Goal: Find specific page/section: Find specific page/section

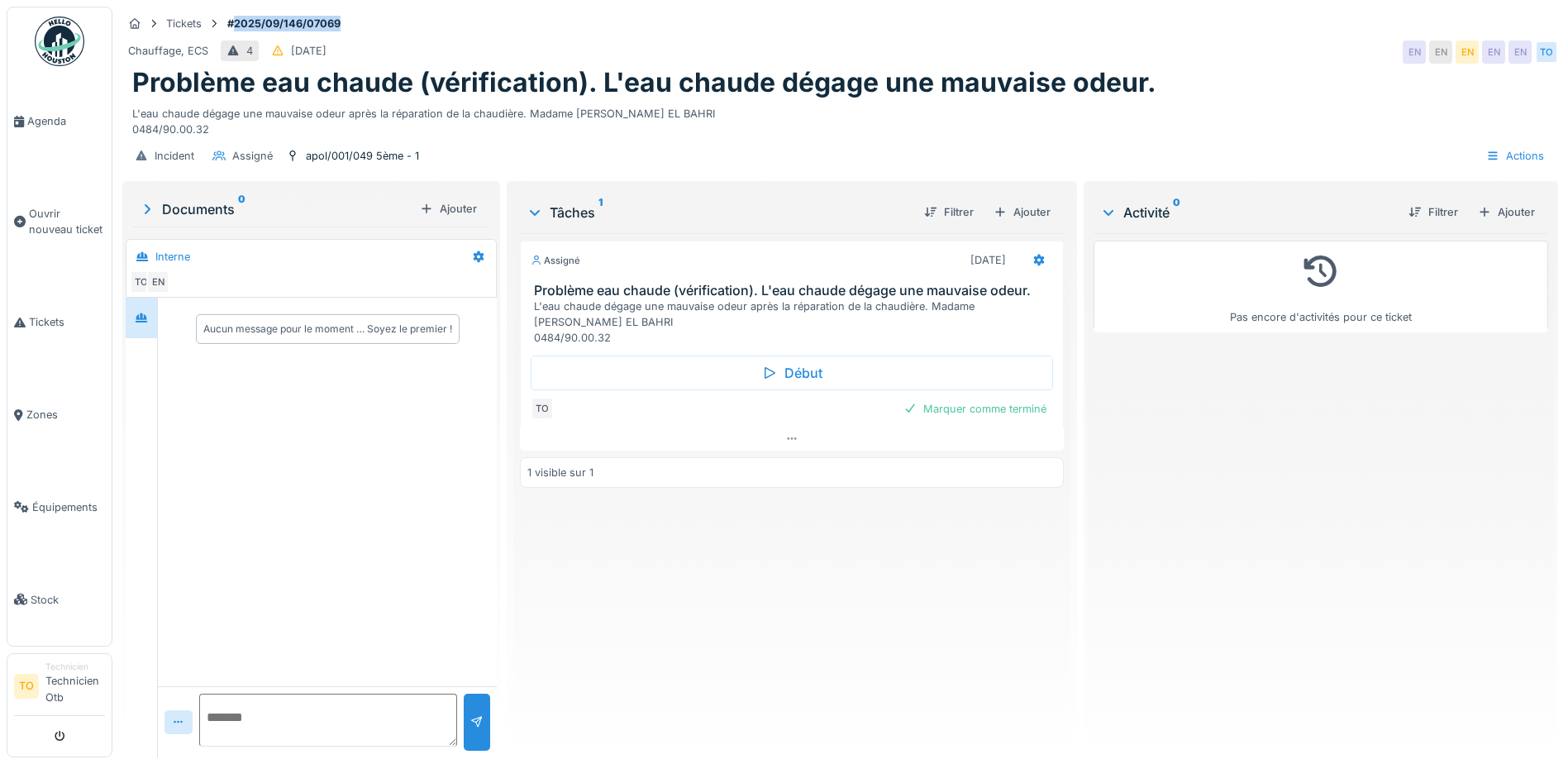
drag, startPoint x: 344, startPoint y: 10, endPoint x: 235, endPoint y: 17, distance: 109.2
click at [235, 17] on strong "#2025/09/146/07069" at bounding box center [284, 23] width 127 height 16
copy strong "2025/09/146/07069"
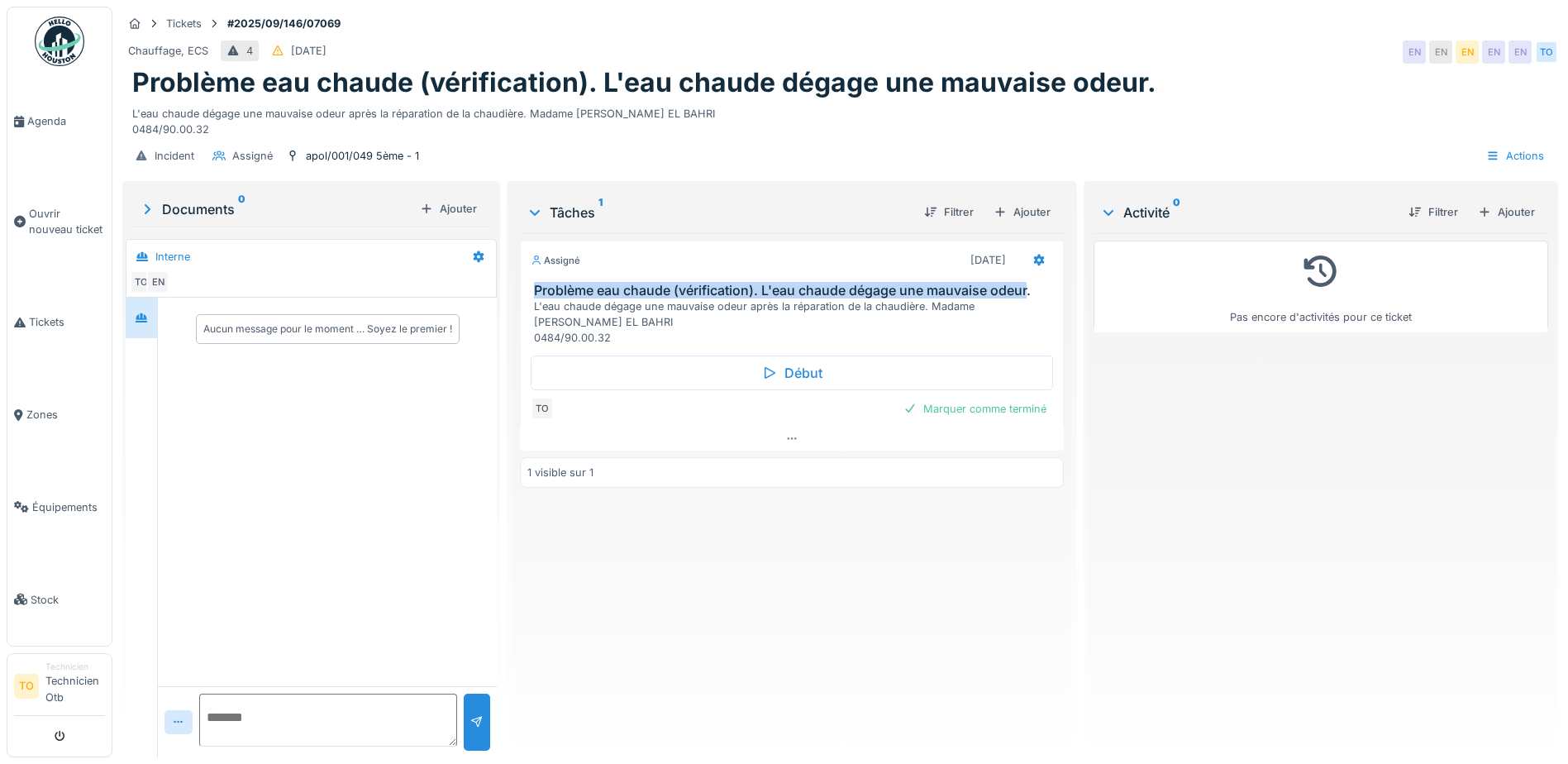
drag, startPoint x: 526, startPoint y: 289, endPoint x: 1025, endPoint y: 296, distance: 499.0
click at [1025, 296] on div "Problème eau chaude (vérification). L'eau chaude dégage une mauvaise odeur. L'e…" at bounding box center [791, 314] width 542 height 63
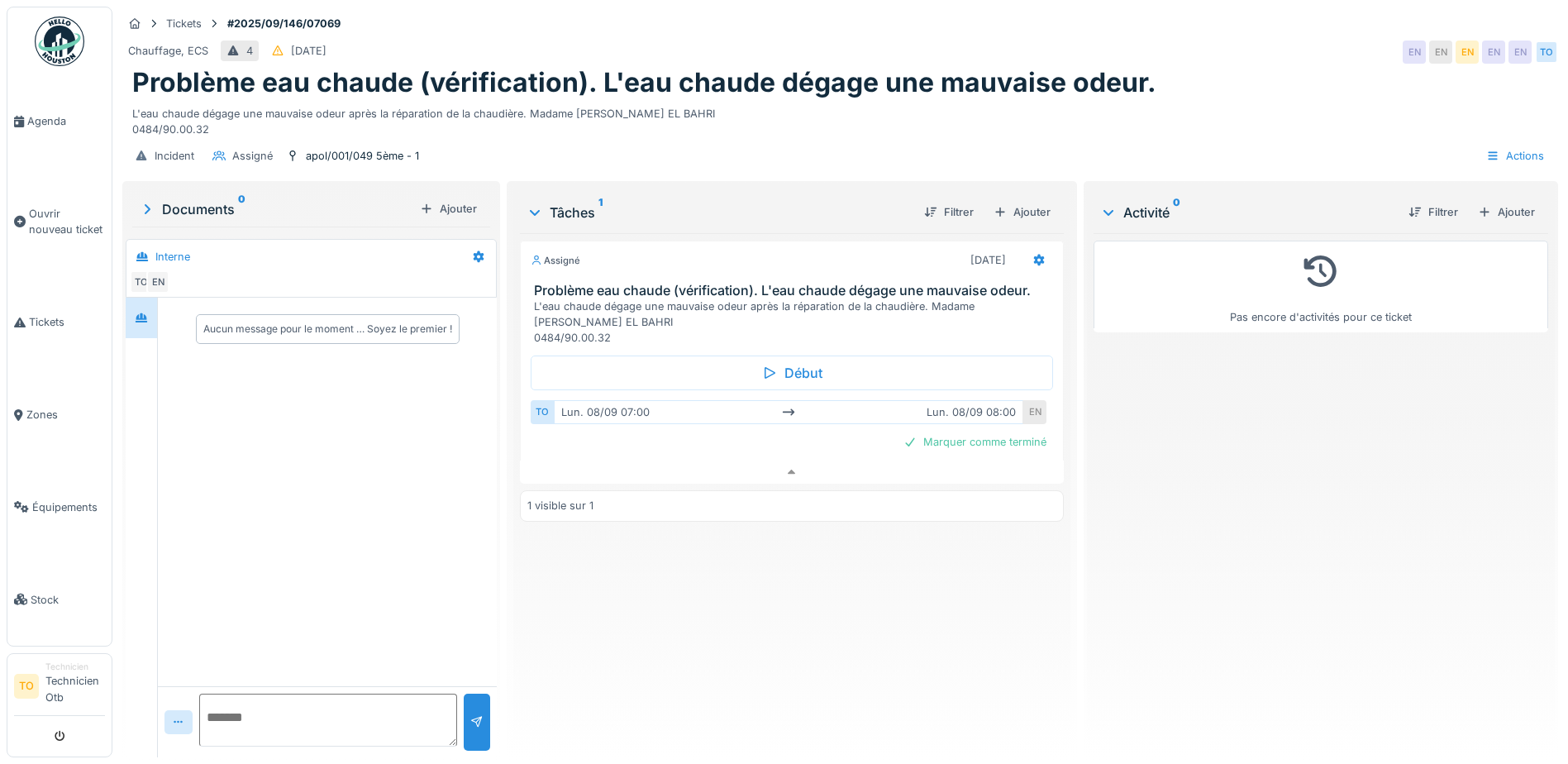
click at [1032, 282] on h3 "Problème eau chaude (vérification). L'eau chaude dégage une mauvaise odeur." at bounding box center [795, 290] width 523 height 16
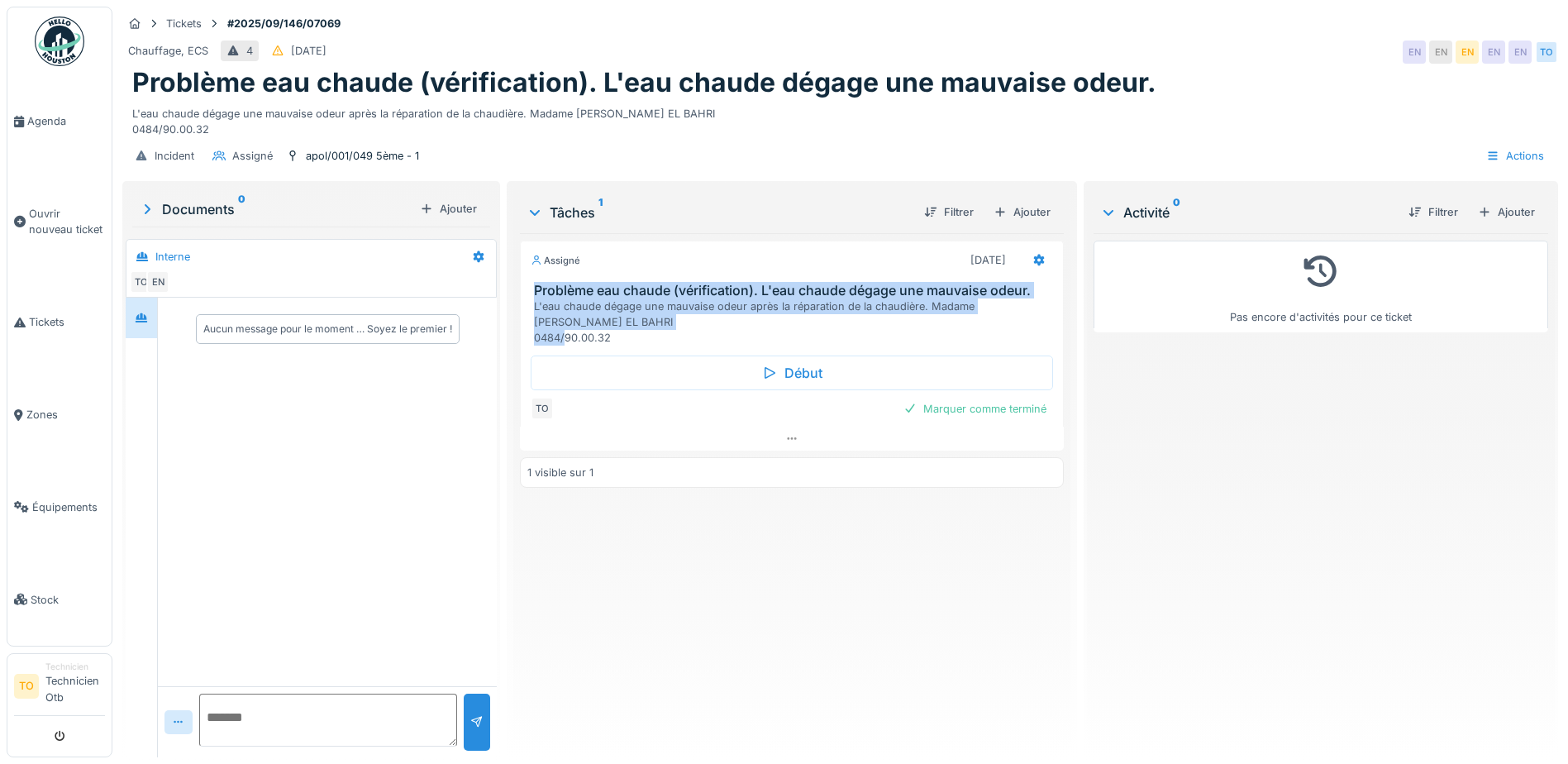
drag, startPoint x: 527, startPoint y: 277, endPoint x: 997, endPoint y: 323, distance: 472.2
click at [997, 323] on div "Problème eau chaude (vérification). L'eau chaude dégage une mauvaise odeur. L'e…" at bounding box center [791, 314] width 542 height 63
copy div "Problème eau chaude (vérification). L'eau chaude dégage une mauvaise odeur. L'e…"
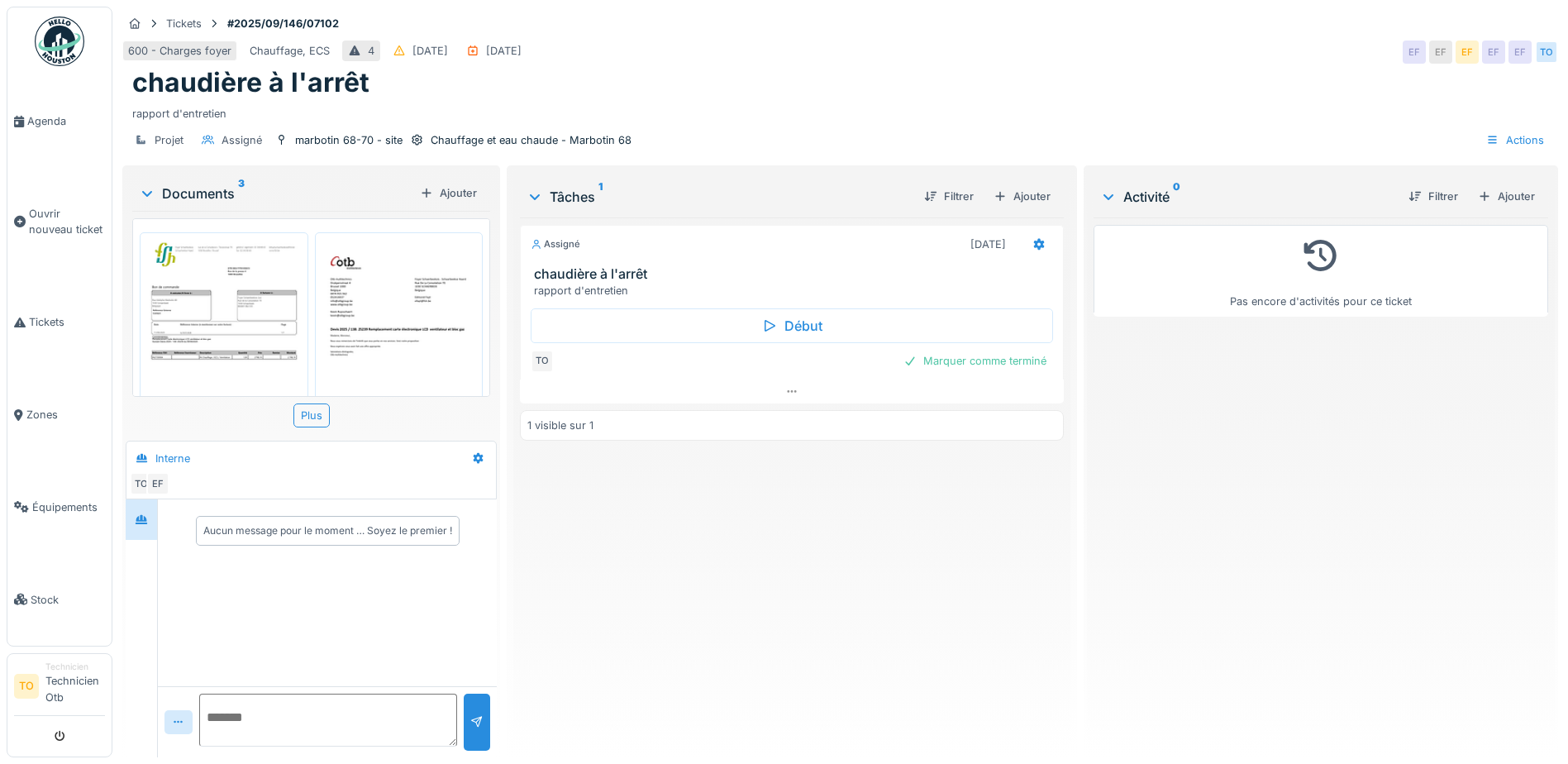
scroll to position [13, 0]
click at [240, 300] on img at bounding box center [224, 349] width 160 height 227
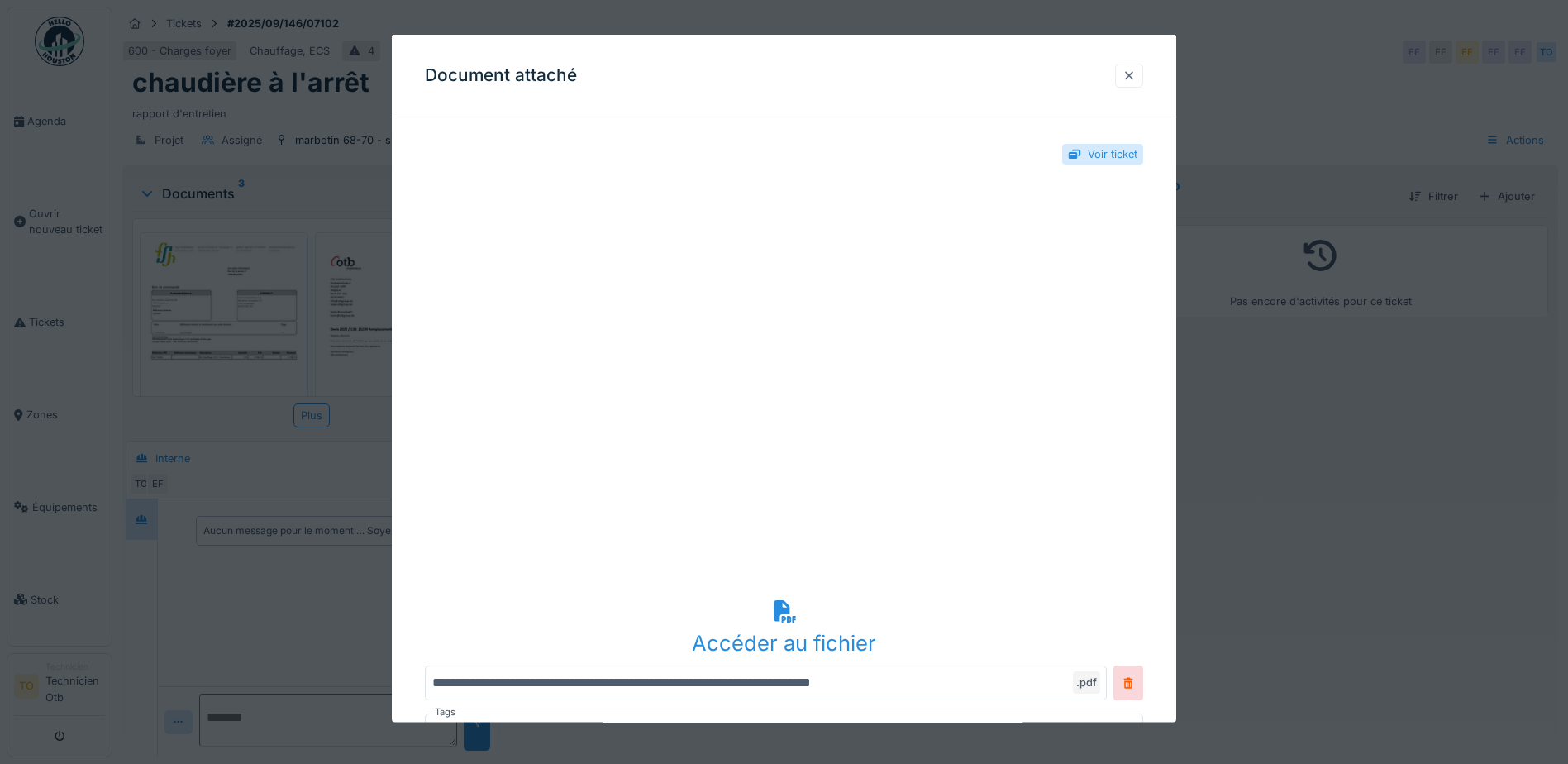
click at [1135, 72] on div at bounding box center [1129, 74] width 13 height 16
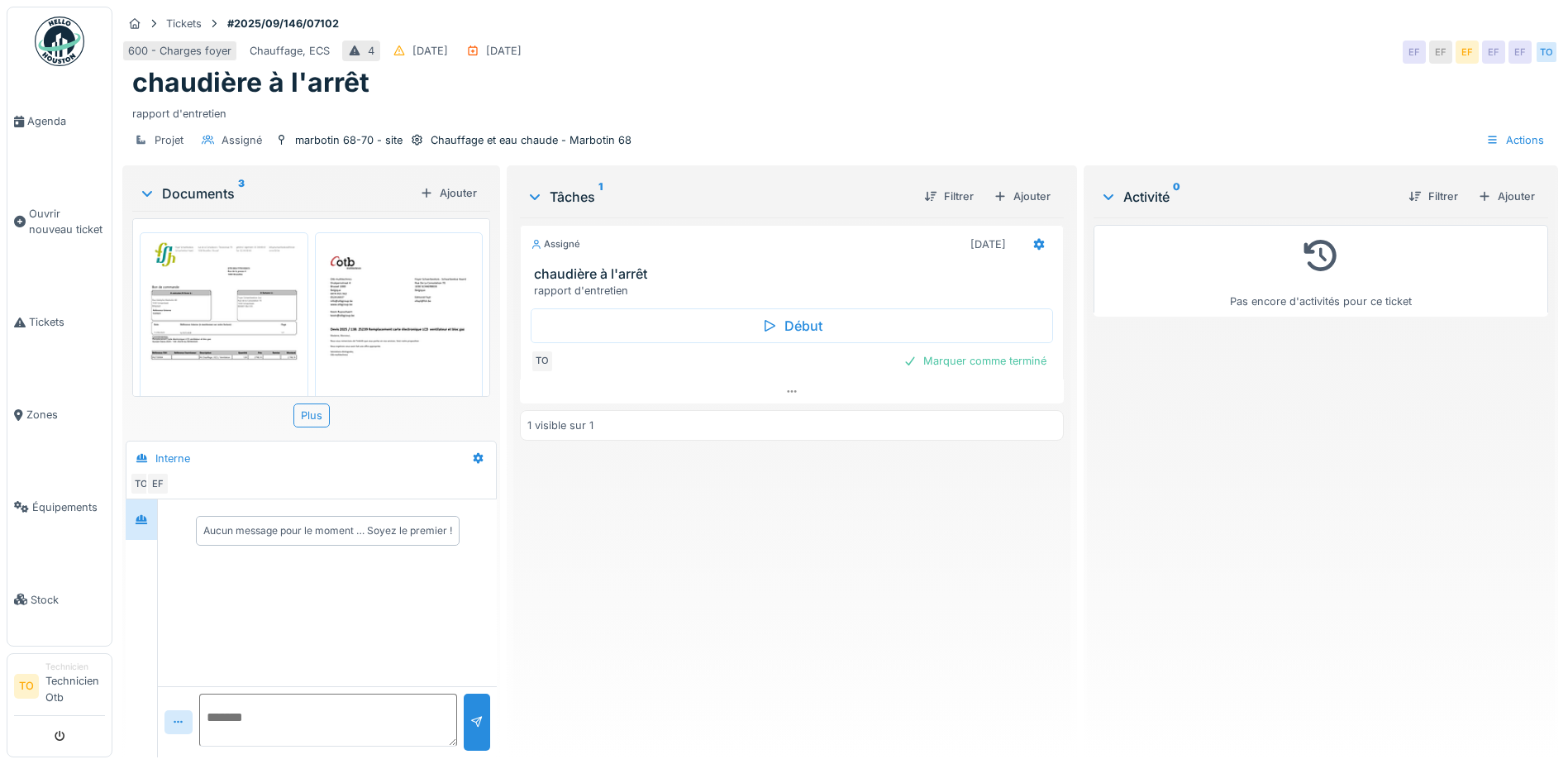
click at [591, 266] on h3 "chaudière à l'arrêt" at bounding box center [795, 273] width 523 height 16
